Goal: Transaction & Acquisition: Purchase product/service

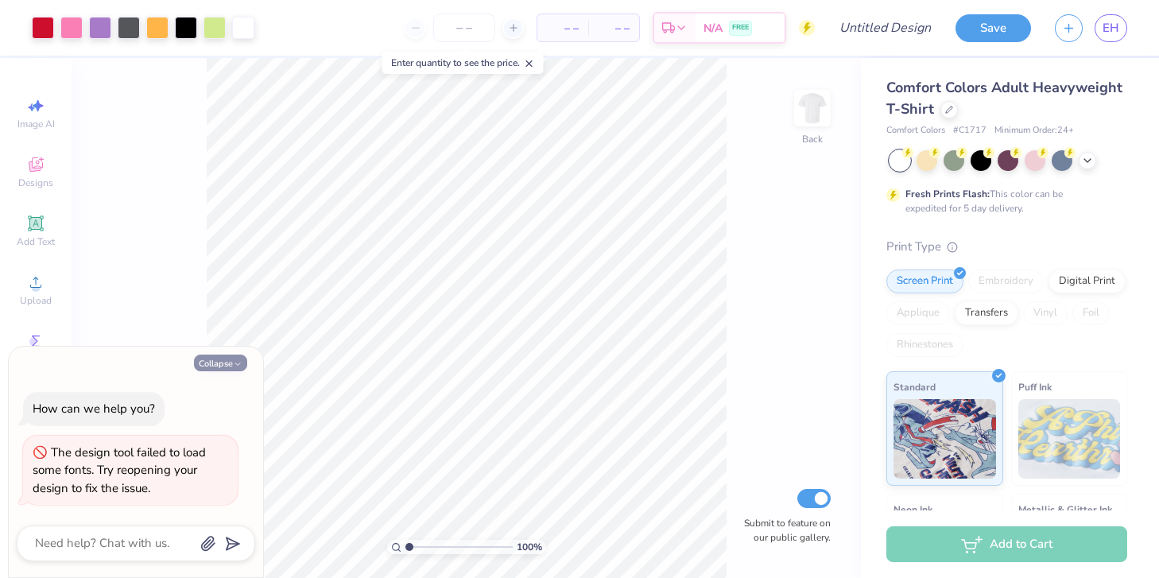
click at [244, 362] on button "Collapse" at bounding box center [220, 362] width 53 height 17
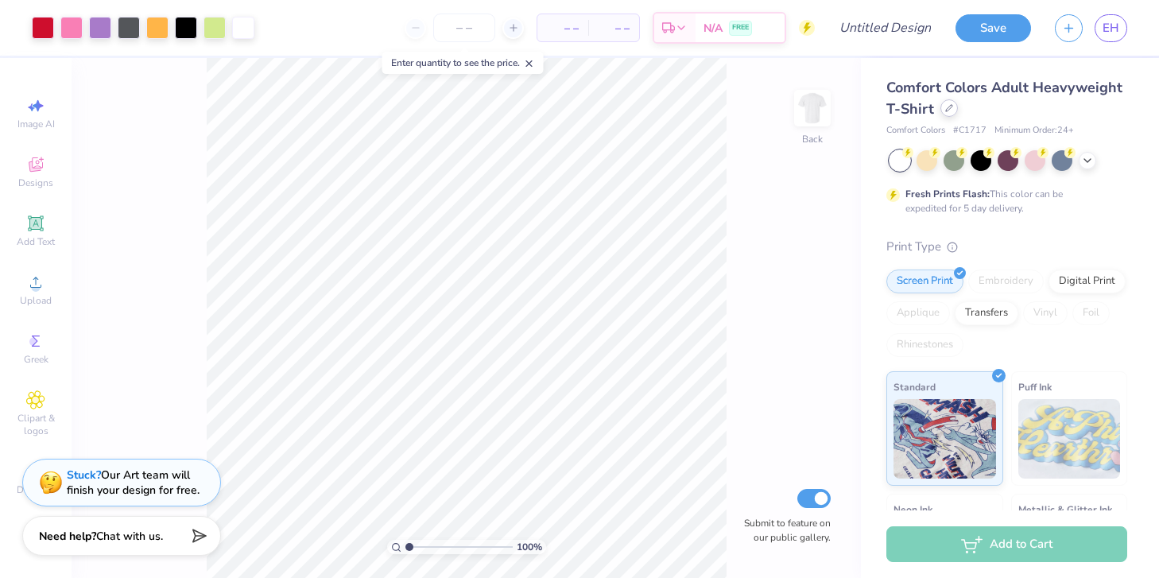
click at [949, 111] on icon at bounding box center [949, 108] width 8 height 8
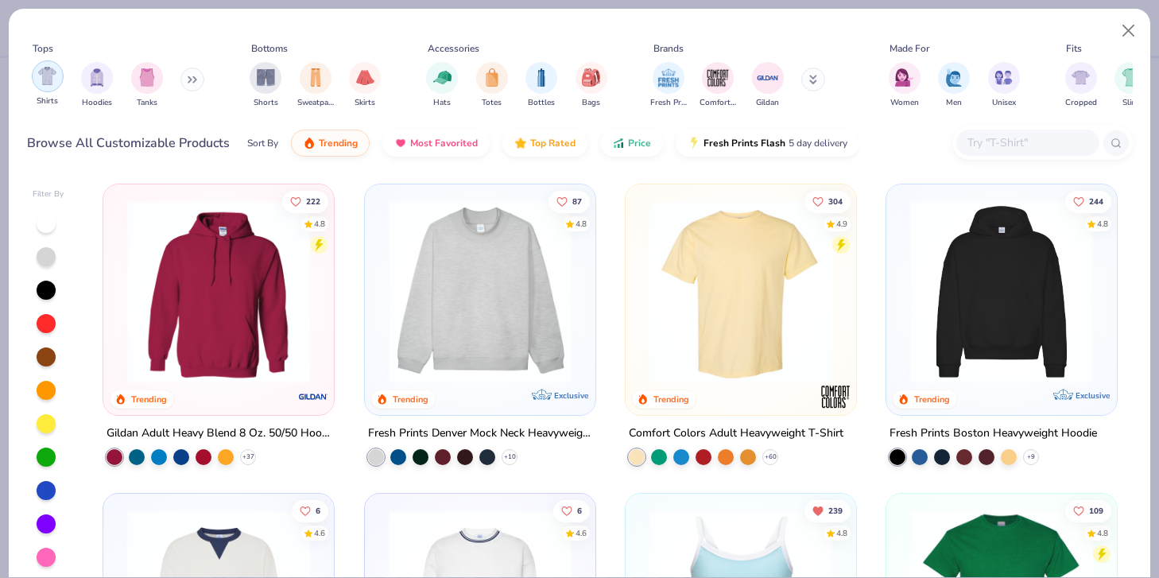
click at [56, 77] on img "filter for Shirts" at bounding box center [47, 76] width 18 height 18
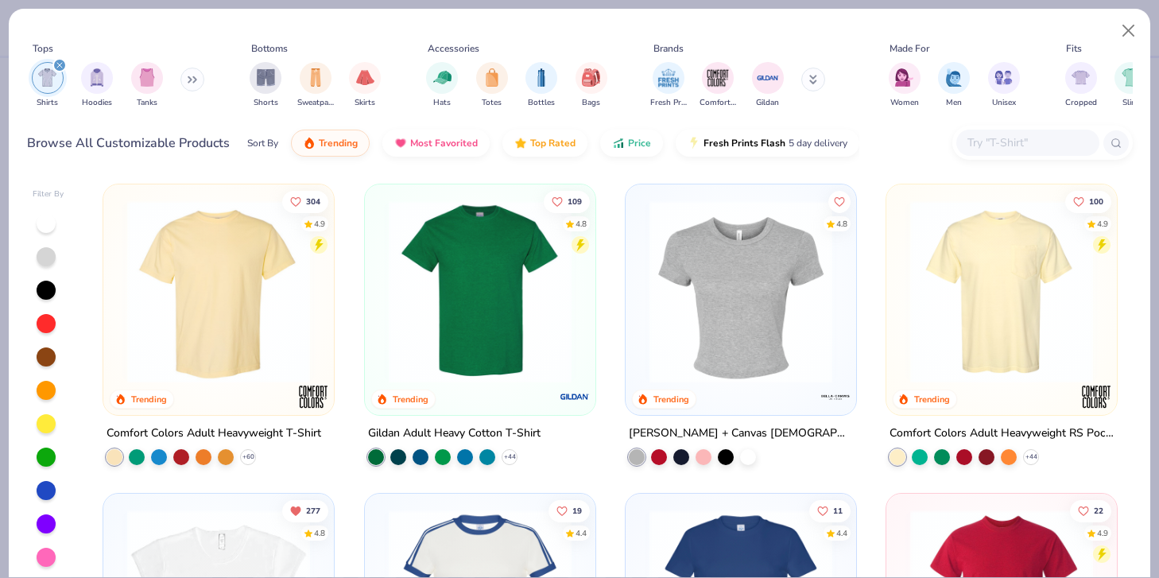
click at [64, 66] on div "filter for Shirts" at bounding box center [59, 65] width 14 height 14
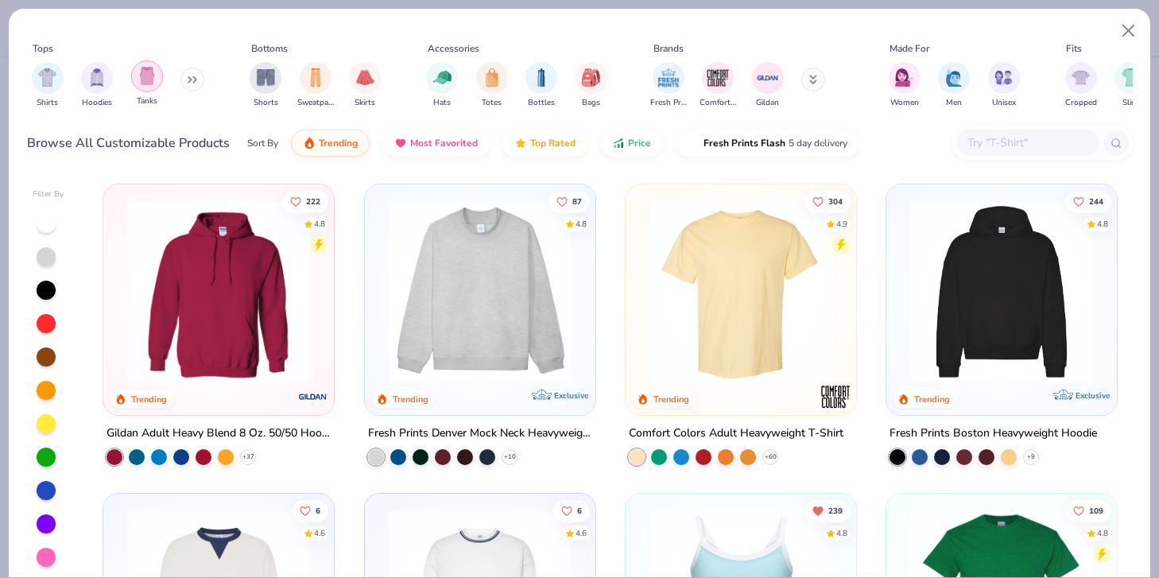
click at [138, 87] on div "filter for Tanks" at bounding box center [147, 76] width 32 height 32
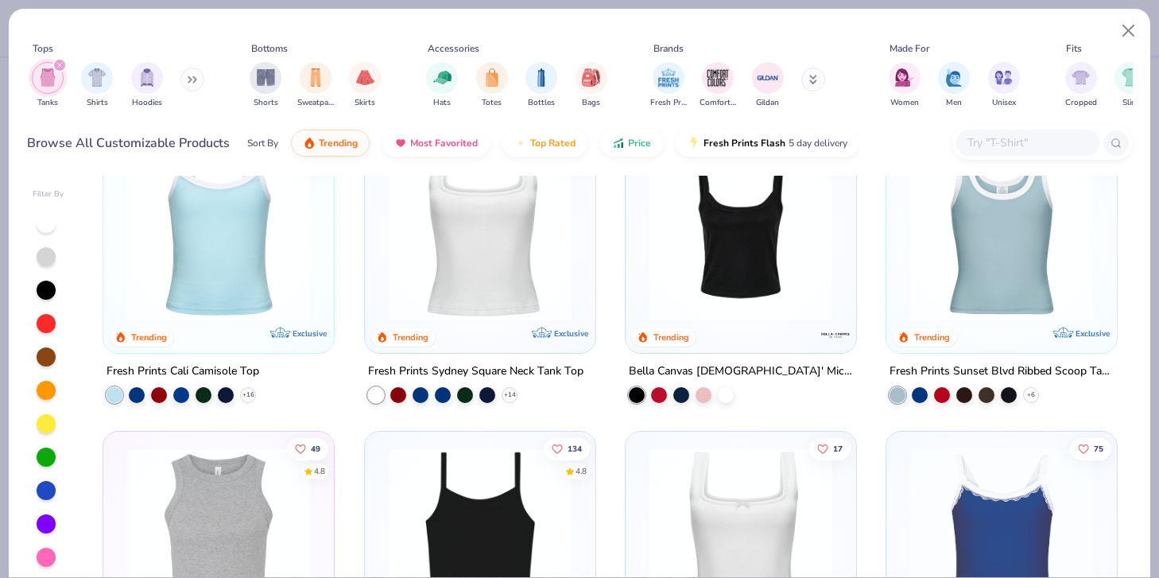
scroll to position [42, 0]
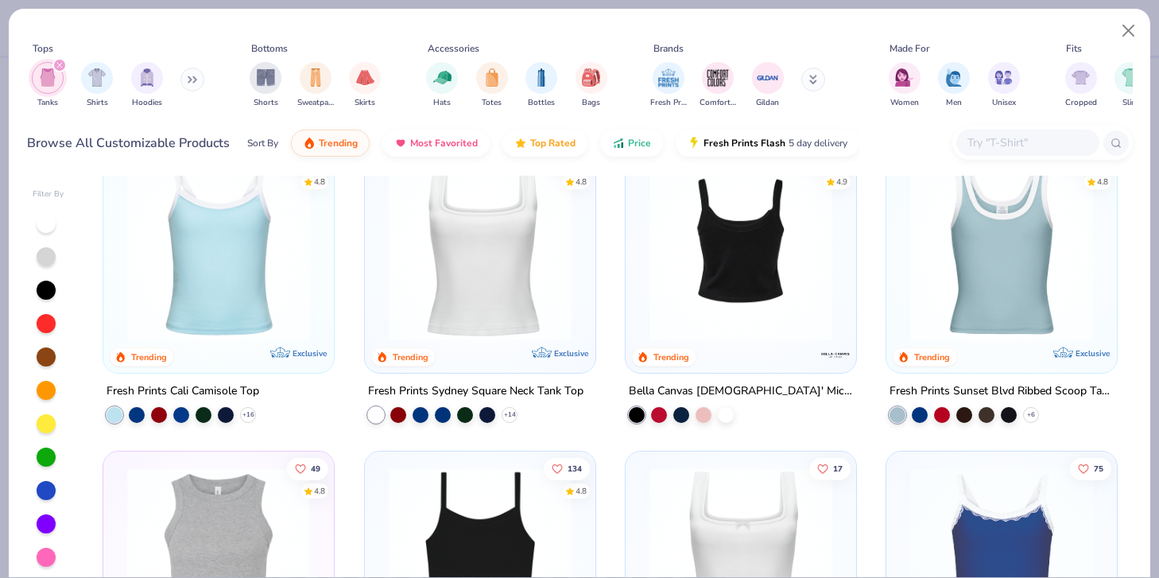
click at [735, 272] on img at bounding box center [740, 249] width 199 height 183
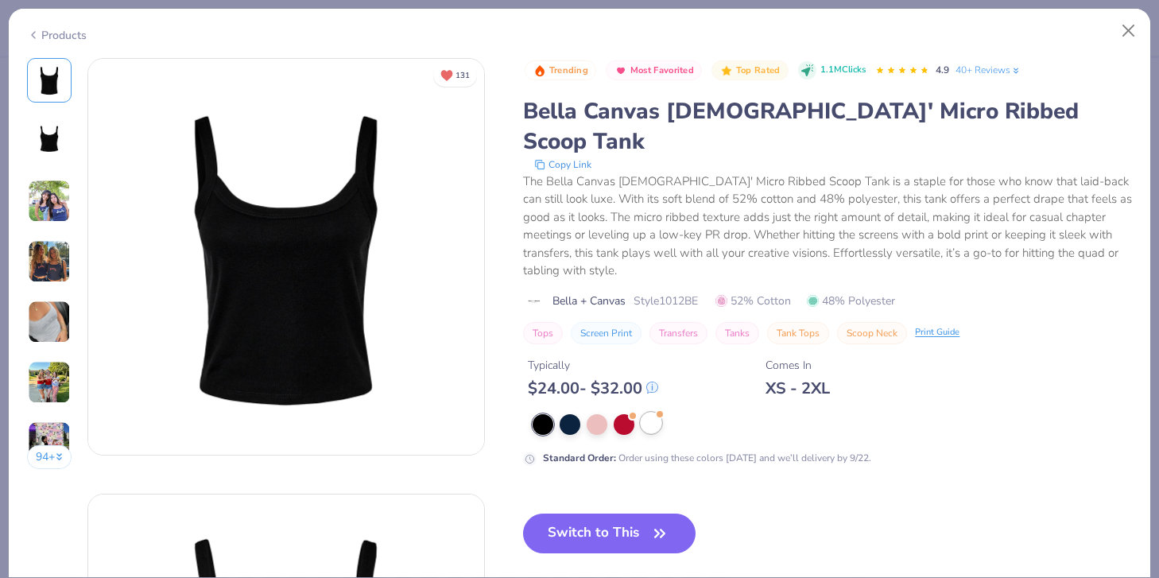
click at [655, 412] on div at bounding box center [651, 422] width 21 height 21
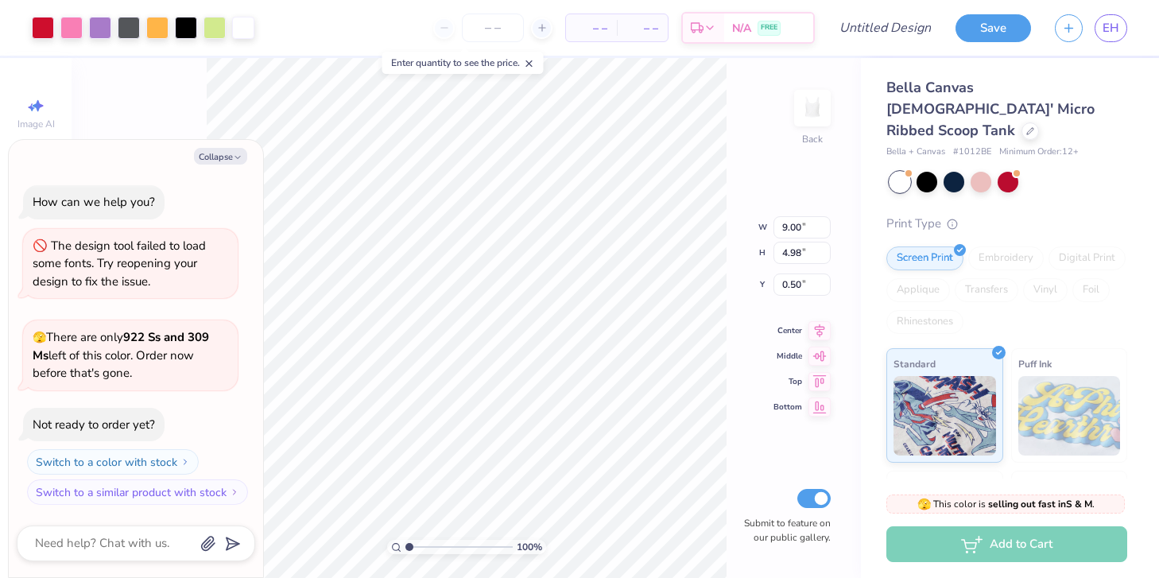
type textarea "x"
type input "7.86"
type input "4.35"
type input "1.13"
type textarea "x"
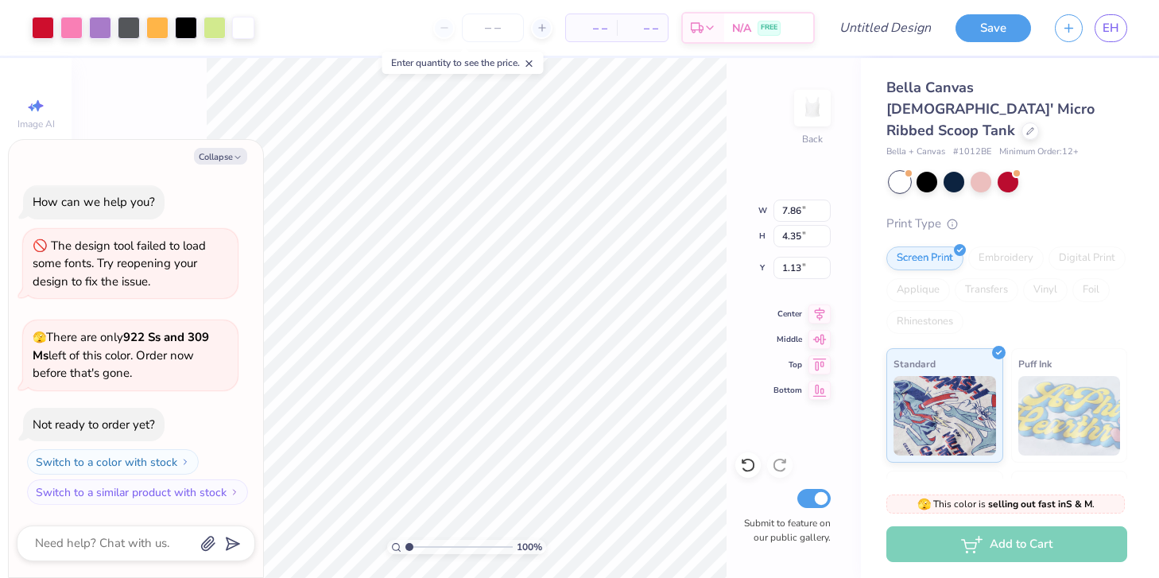
type input "1.15"
click at [219, 157] on button "Collapse" at bounding box center [220, 156] width 53 height 17
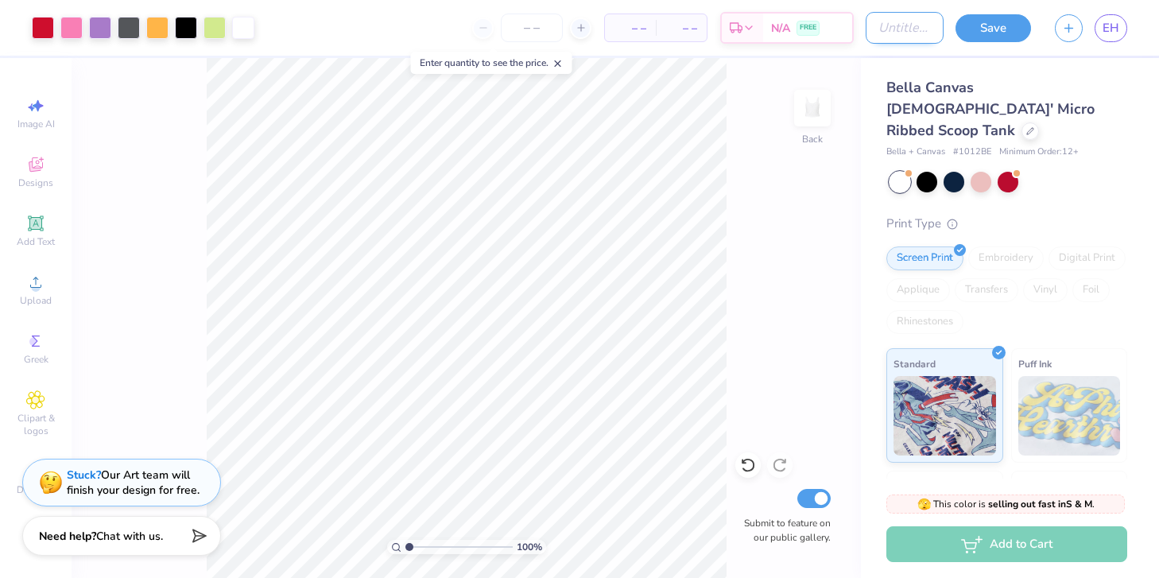
click at [900, 33] on input "Design Title" at bounding box center [904, 28] width 78 height 32
click at [101, 28] on div at bounding box center [100, 26] width 22 height 22
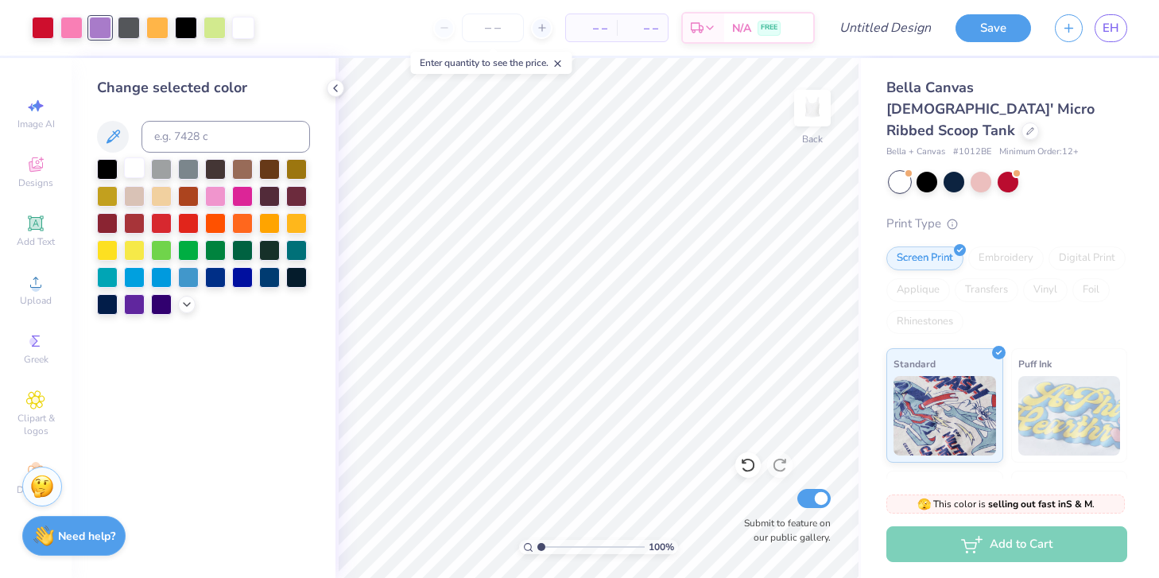
click at [129, 174] on div at bounding box center [134, 167] width 21 height 21
click at [132, 168] on div at bounding box center [134, 167] width 21 height 21
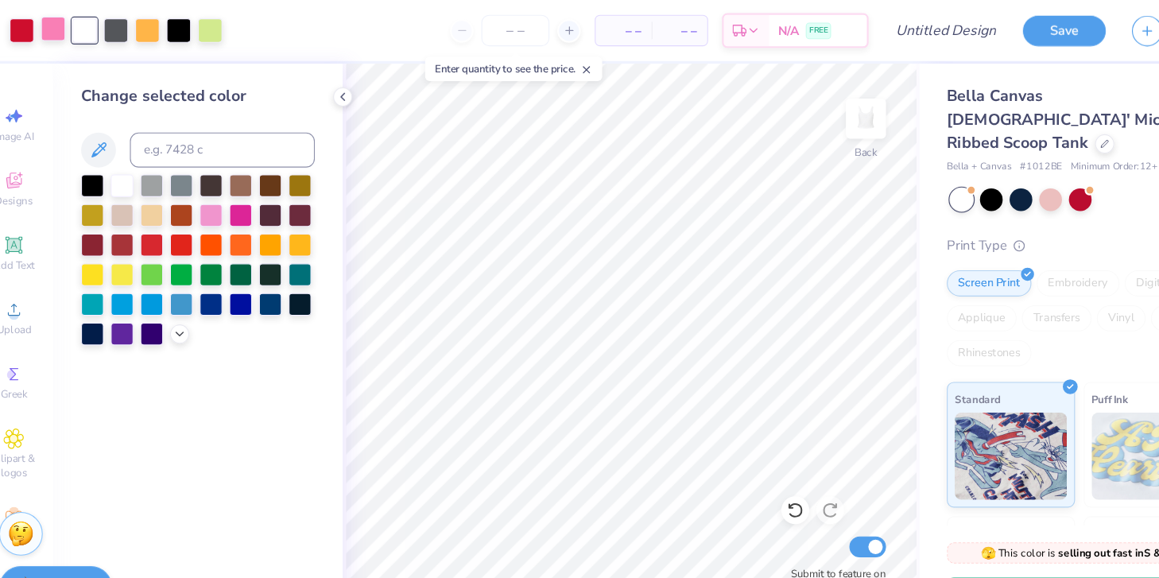
click at [68, 27] on div at bounding box center [71, 26] width 22 height 22
click at [135, 169] on div at bounding box center [134, 167] width 21 height 21
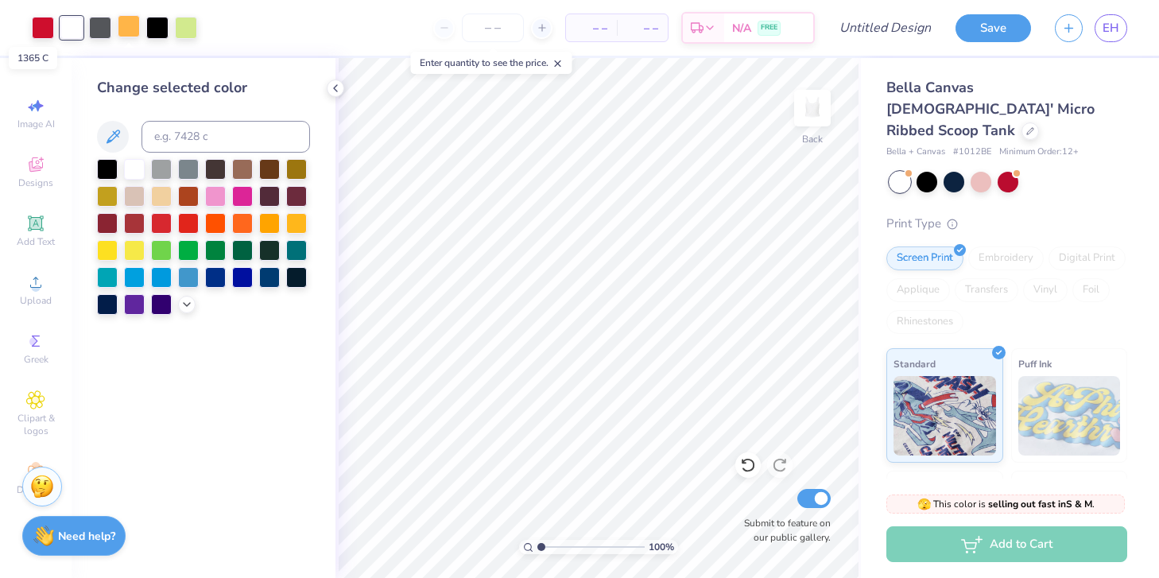
click at [134, 32] on div at bounding box center [129, 26] width 22 height 22
click at [223, 277] on div at bounding box center [215, 275] width 21 height 21
click at [214, 280] on div at bounding box center [215, 275] width 21 height 21
click at [332, 94] on icon at bounding box center [335, 88] width 13 height 13
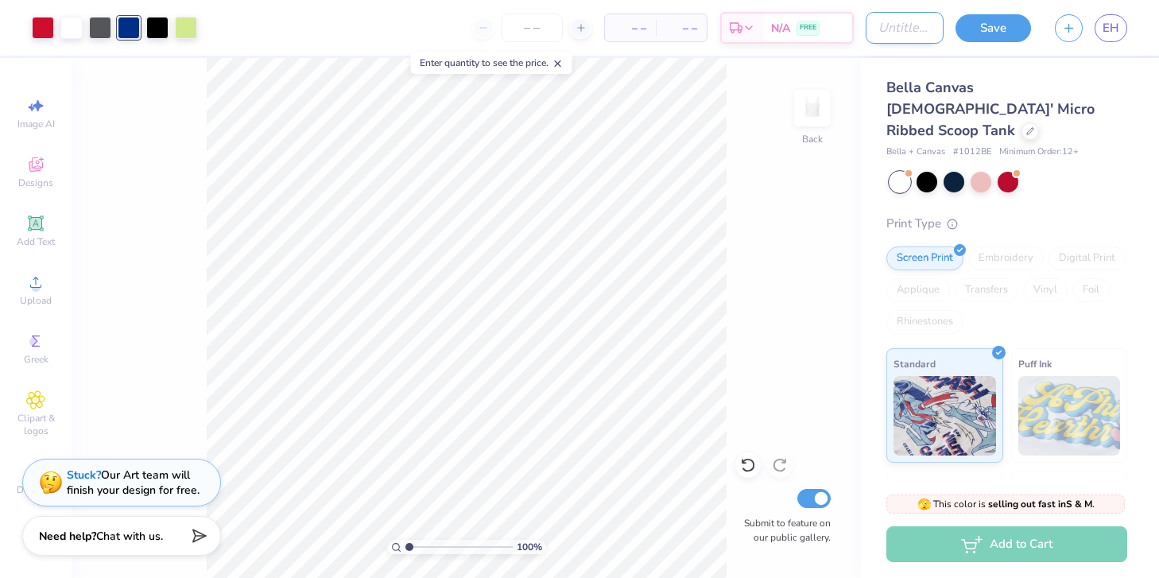
click at [887, 29] on input "Design Title" at bounding box center [904, 28] width 78 height 32
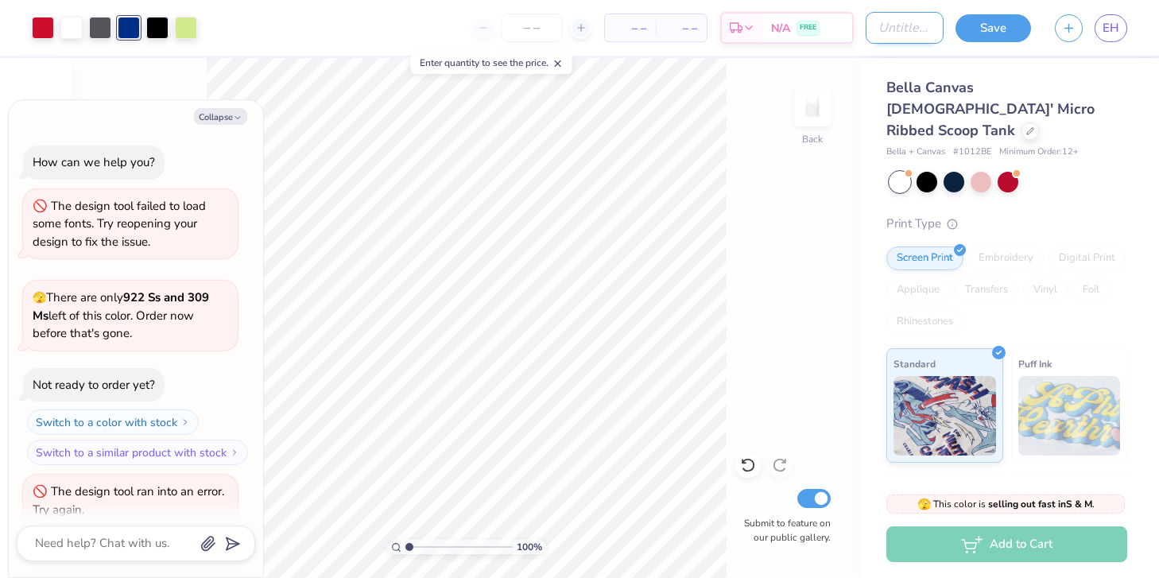
scroll to position [45, 0]
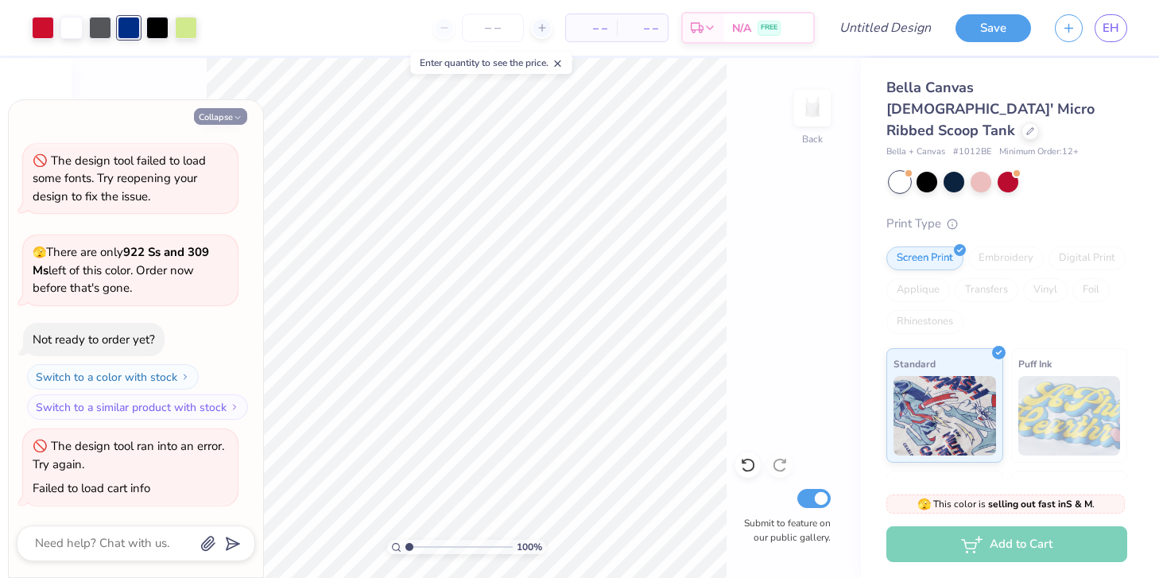
click at [227, 117] on button "Collapse" at bounding box center [220, 116] width 53 height 17
type textarea "x"
